Goal: Navigation & Orientation: Find specific page/section

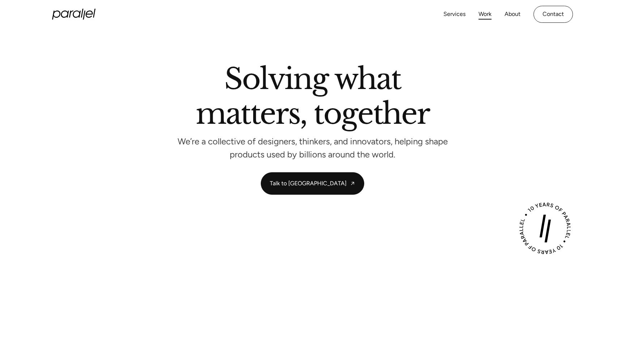
click at [482, 9] on link "Work" at bounding box center [485, 14] width 13 height 10
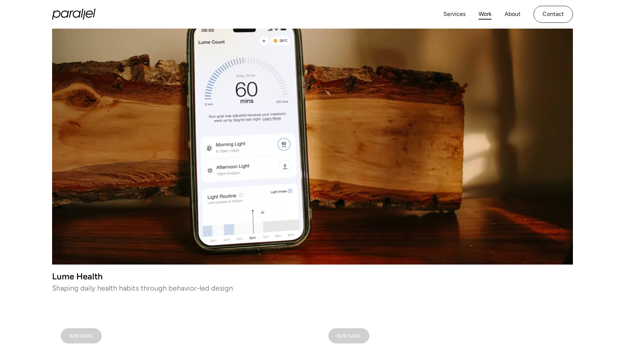
scroll to position [196, 0]
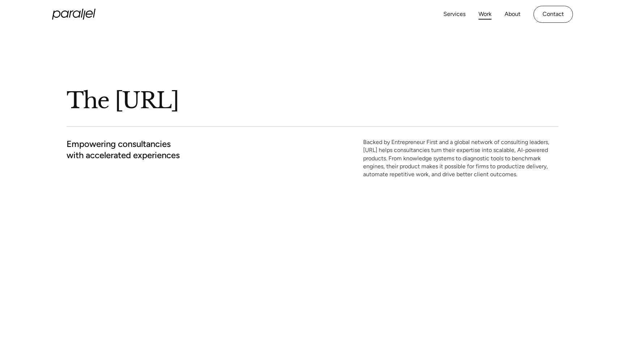
click at [490, 13] on link "Work" at bounding box center [485, 14] width 13 height 10
